Goal: Task Accomplishment & Management: Use online tool/utility

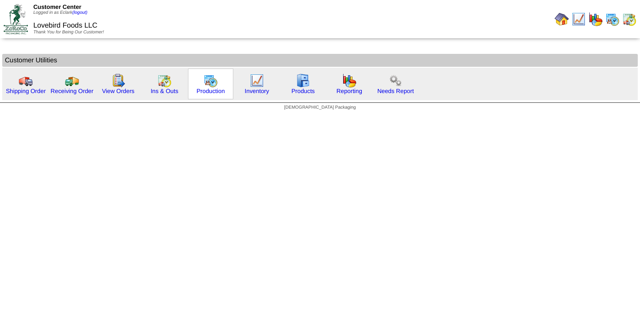
click at [200, 83] on div "Production" at bounding box center [210, 83] width 45 height 31
click at [212, 86] on img at bounding box center [211, 80] width 14 height 14
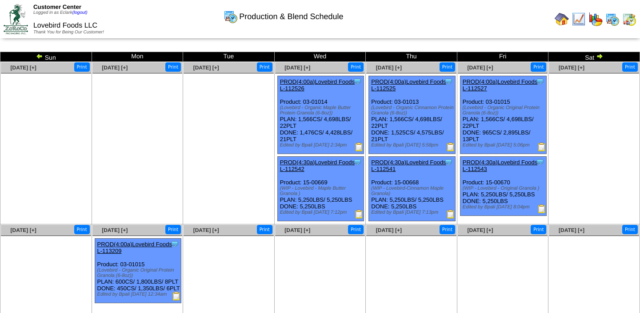
click at [38, 58] on img at bounding box center [39, 55] width 7 height 7
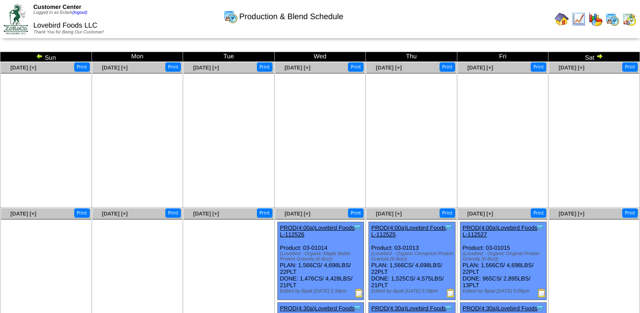
click at [598, 58] on img at bounding box center [599, 55] width 7 height 7
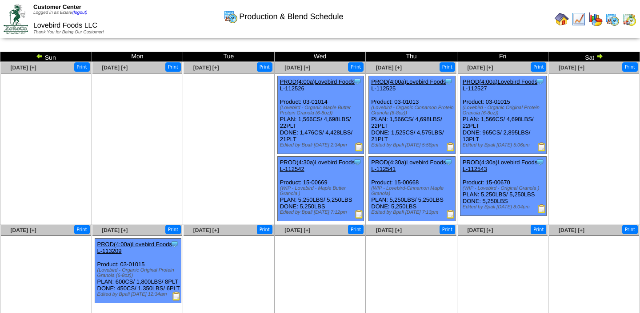
click at [540, 212] on img at bounding box center [541, 208] width 9 height 9
click at [449, 218] on img at bounding box center [450, 213] width 9 height 9
click at [358, 218] on img at bounding box center [359, 213] width 9 height 9
click at [359, 151] on img at bounding box center [359, 146] width 9 height 9
click at [360, 217] on img at bounding box center [359, 213] width 9 height 9
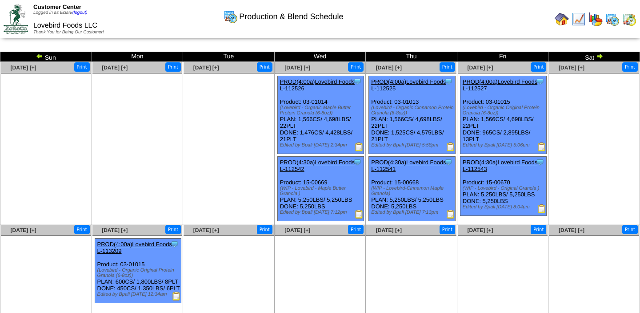
click at [357, 218] on img at bounding box center [359, 213] width 9 height 9
